Goal: Find specific page/section: Find specific page/section

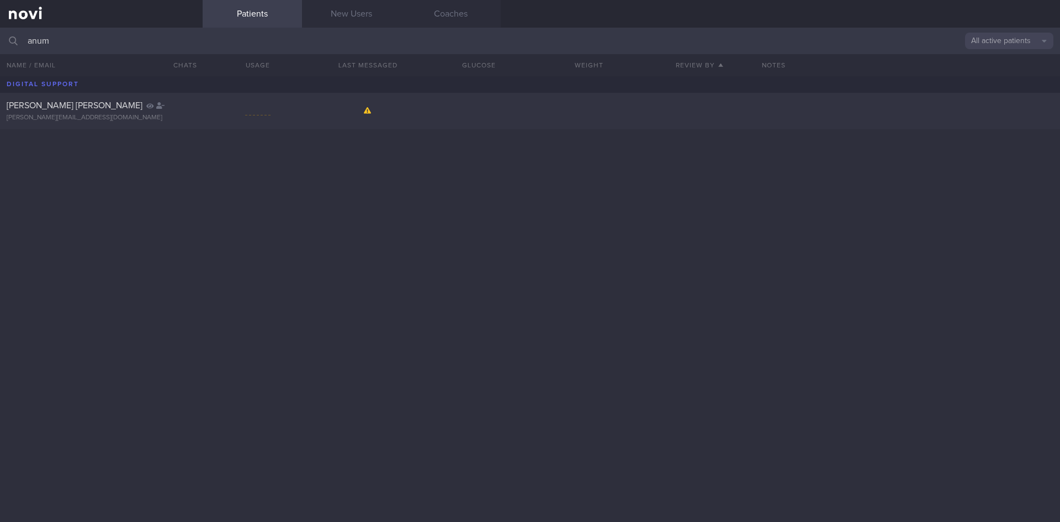
drag, startPoint x: 61, startPoint y: 42, endPoint x: 1, endPoint y: 30, distance: 61.3
click at [1, 30] on input "anum" at bounding box center [530, 41] width 1060 height 27
type input "[PERSON_NAME]"
click at [150, 110] on div "[PERSON_NAME]" at bounding box center [100, 105] width 187 height 11
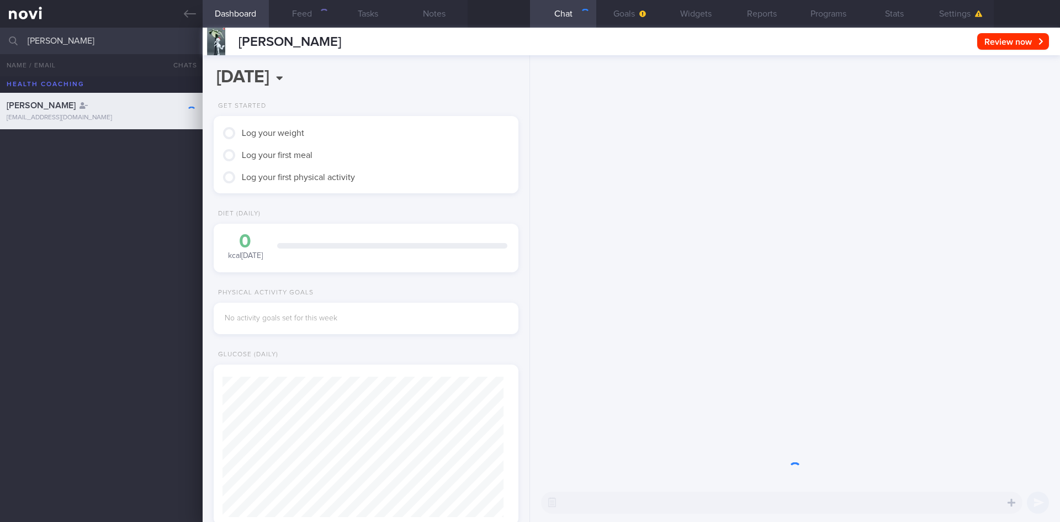
scroll to position [138, 277]
